Goal: Obtain resource: Download file/media

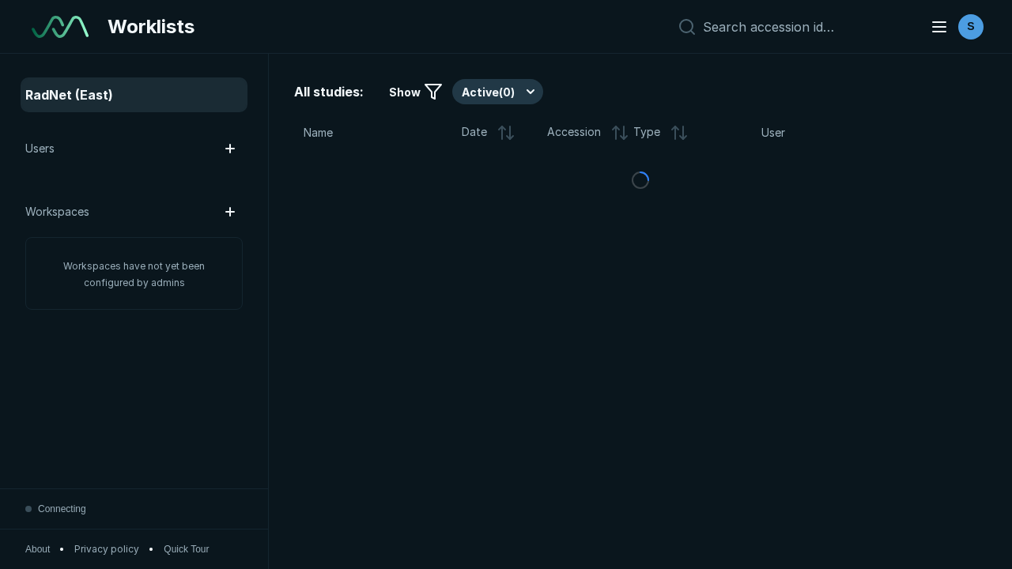
scroll to position [4317, 6585]
